Goal: Check status: Check status

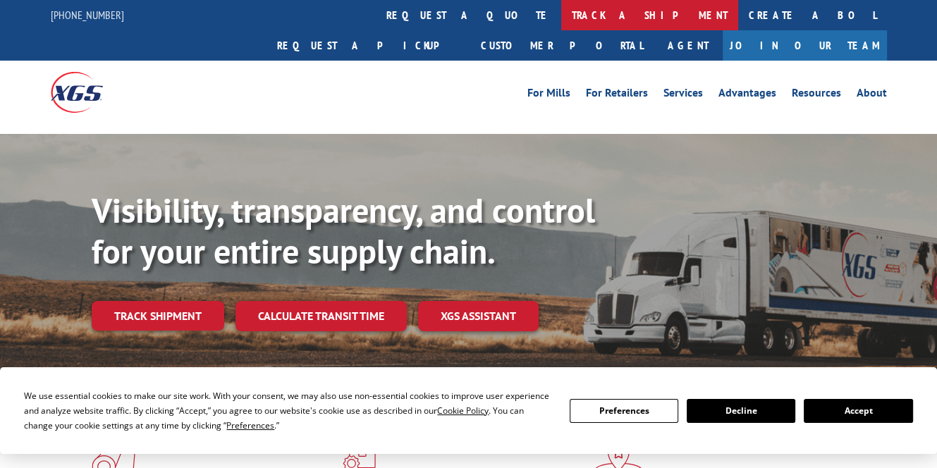
click at [561, 15] on link "track a shipment" at bounding box center [649, 15] width 177 height 30
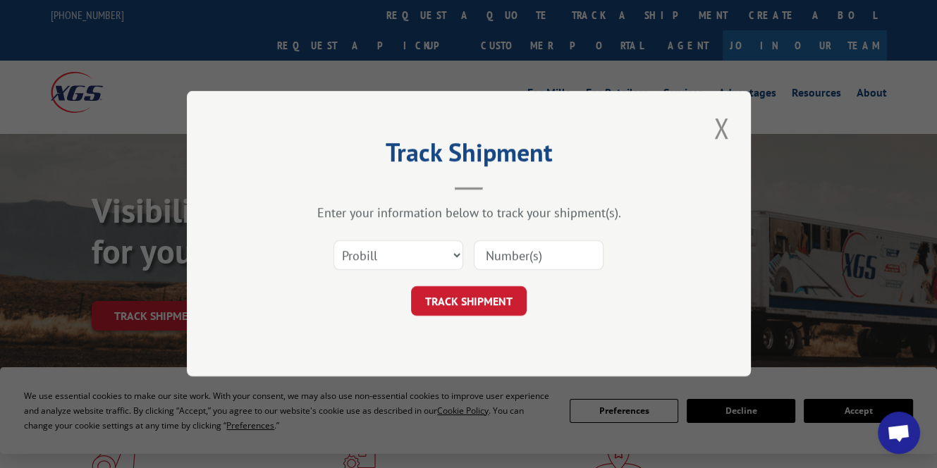
click at [451, 244] on div "Select category... Probill BOL PO" at bounding box center [398, 256] width 128 height 32
click at [446, 254] on select "Select category... Probill BOL PO" at bounding box center [399, 256] width 130 height 30
select select "bol"
click at [334, 241] on select "Select category... Probill BOL PO" at bounding box center [399, 256] width 130 height 30
click at [504, 264] on input at bounding box center [539, 256] width 130 height 30
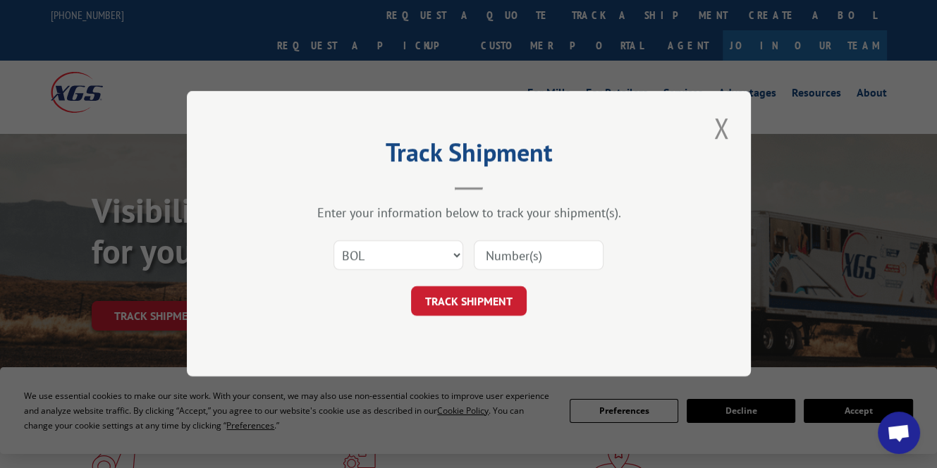
paste input "5959181"
type input "5959181"
click at [463, 304] on button "TRACK SHIPMENT" at bounding box center [469, 302] width 116 height 30
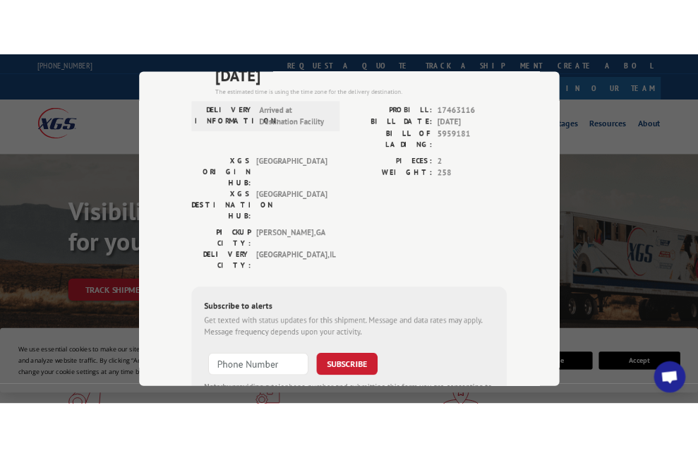
scroll to position [71, 0]
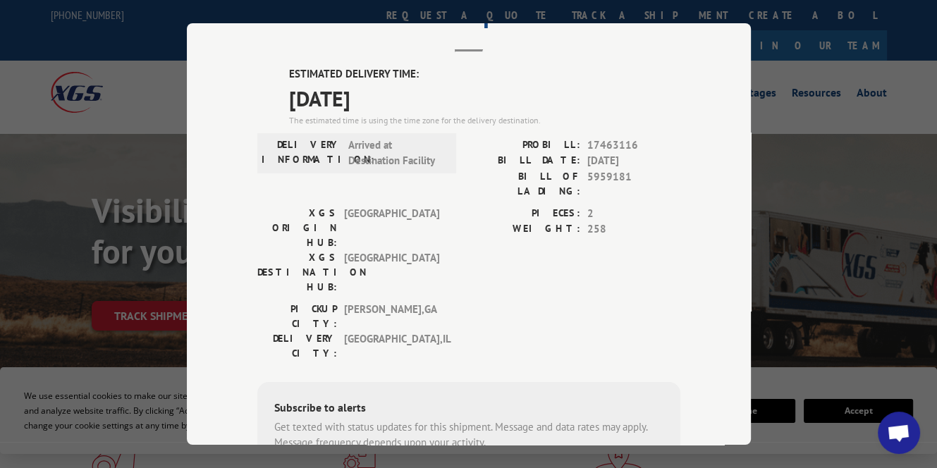
click at [838, 375] on div "Track Shipment ESTIMATED DELIVERY TIME: [DATE] The estimated time is using the …" at bounding box center [468, 234] width 937 height 468
